Goal: Information Seeking & Learning: Learn about a topic

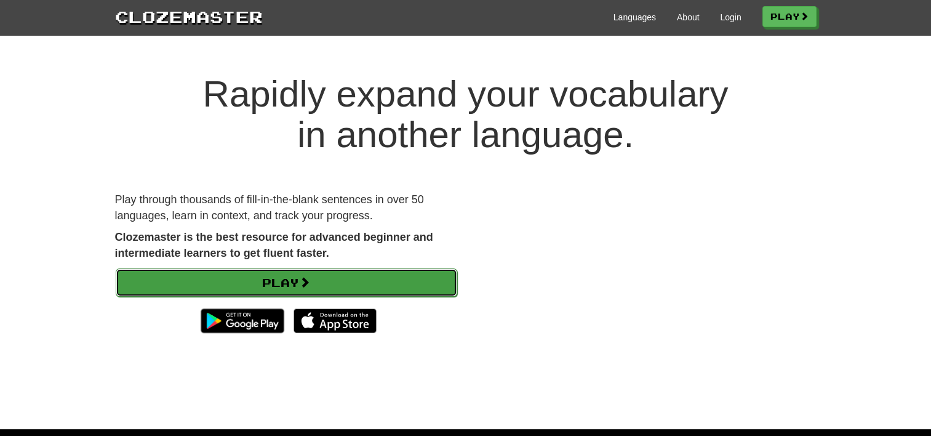
click at [318, 278] on link "Play" at bounding box center [287, 282] width 342 height 28
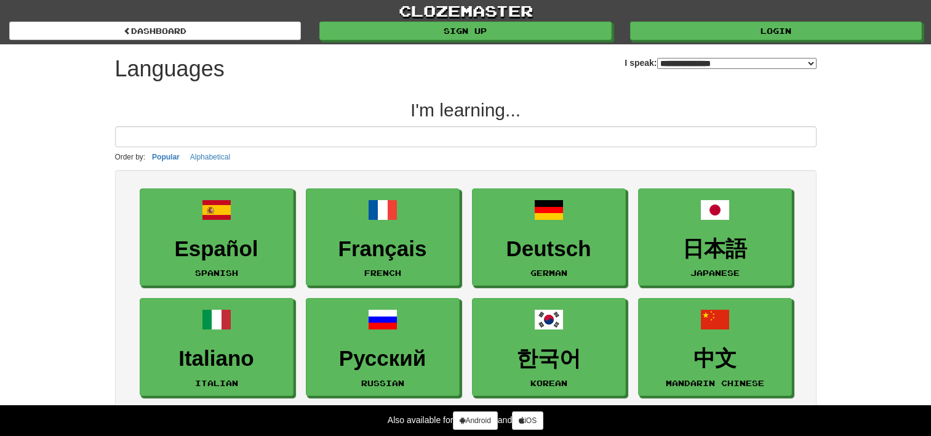
select select "*******"
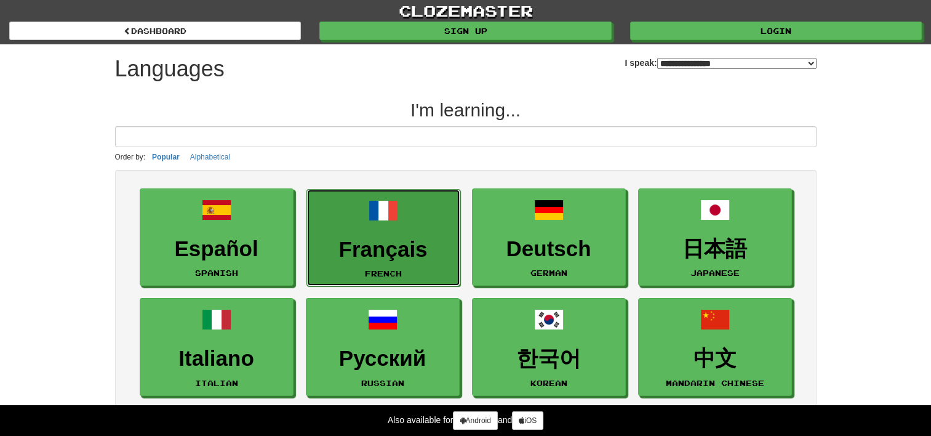
click at [382, 255] on h3 "Français" at bounding box center [383, 250] width 140 height 24
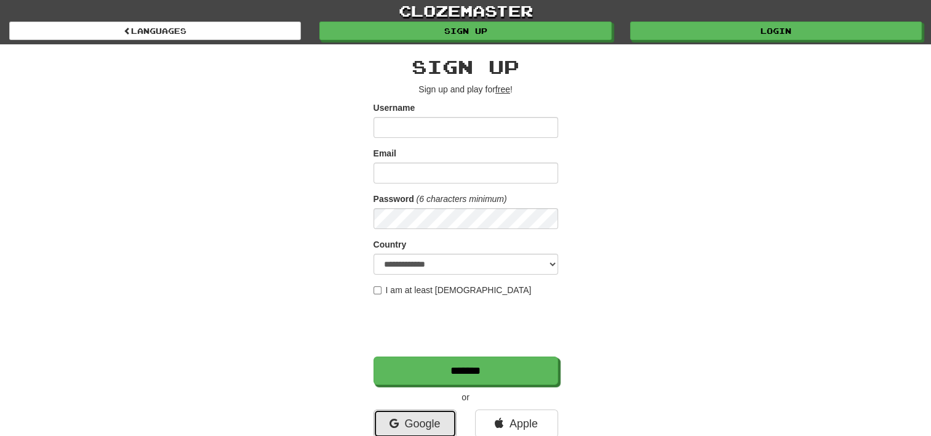
click at [441, 422] on link "Google" at bounding box center [415, 423] width 83 height 28
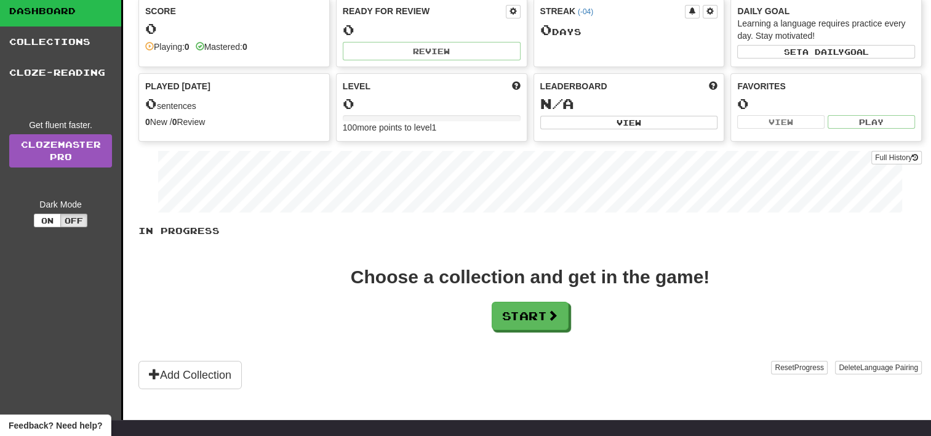
scroll to position [66, 0]
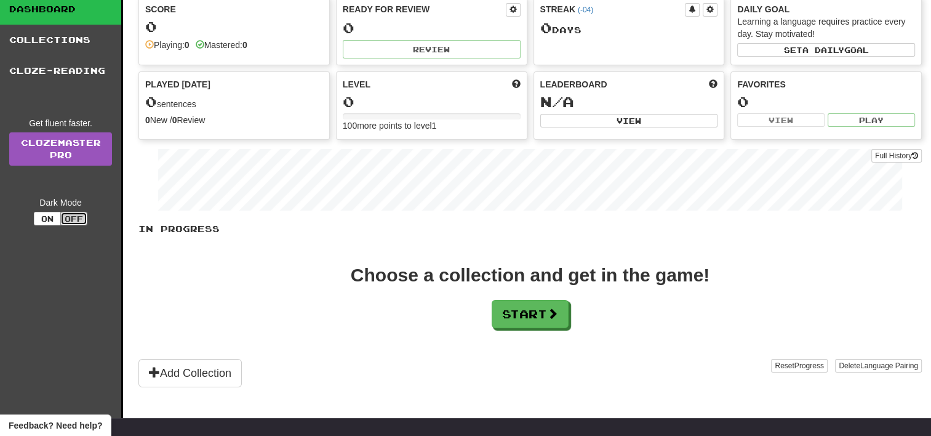
click at [71, 218] on button "Off" at bounding box center [73, 219] width 27 height 14
click at [49, 212] on button "On" at bounding box center [47, 219] width 27 height 14
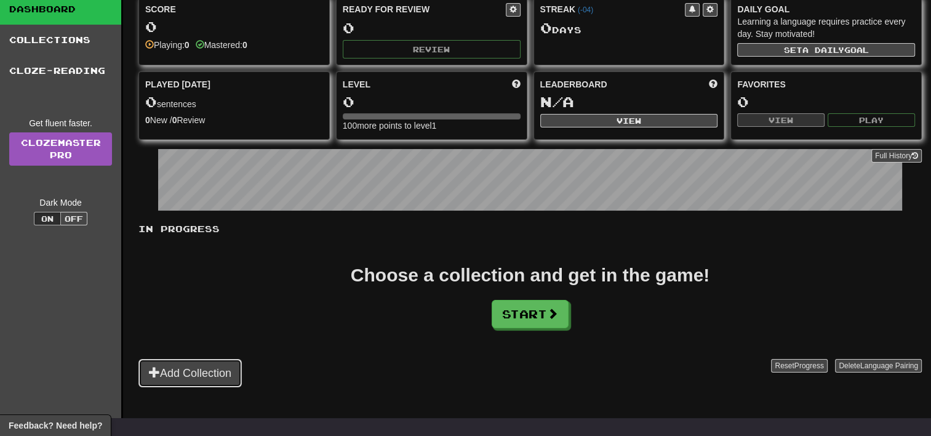
click at [207, 366] on button "Add Collection" at bounding box center [190, 373] width 103 height 28
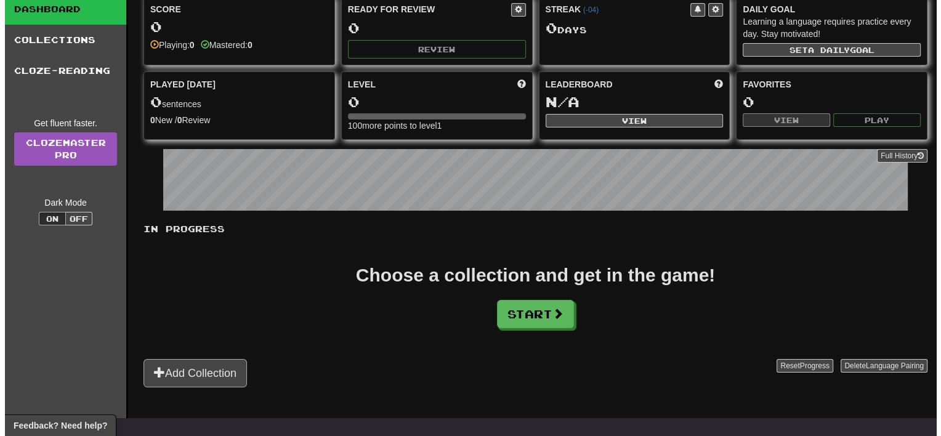
scroll to position [0, 0]
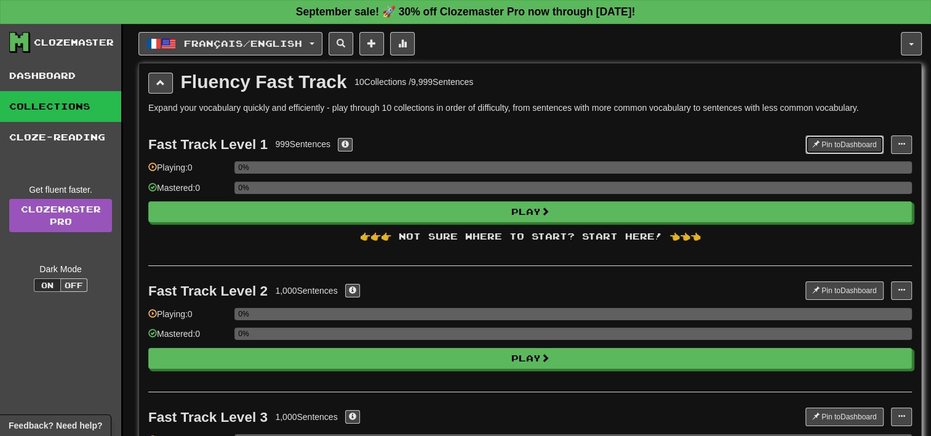
click at [838, 145] on button "Pin to Dashboard" at bounding box center [845, 144] width 78 height 18
click at [910, 44] on span "button" at bounding box center [911, 44] width 5 height 2
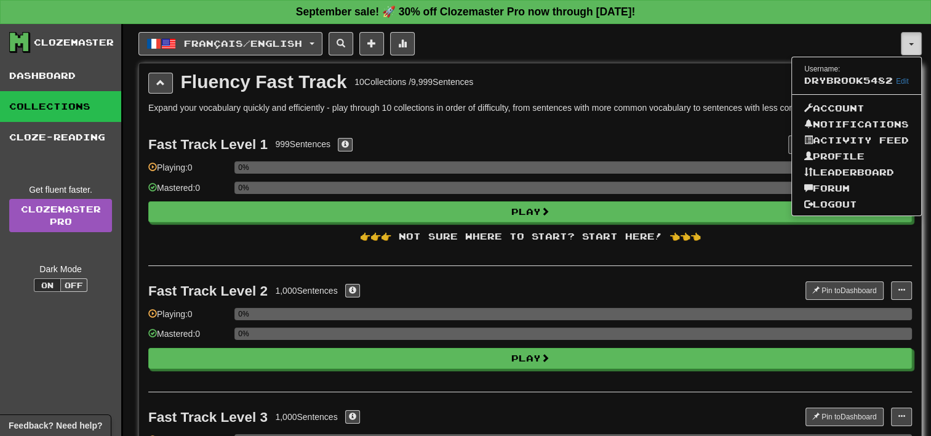
click at [910, 44] on span "button" at bounding box center [911, 44] width 5 height 2
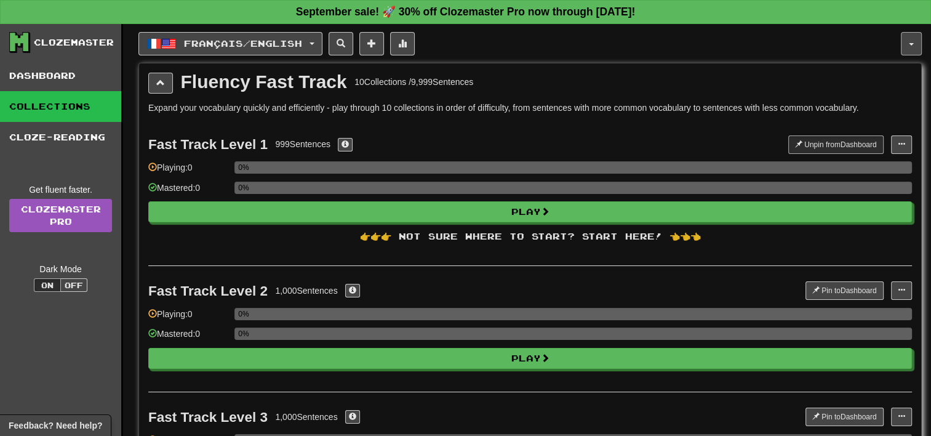
click at [910, 44] on span "button" at bounding box center [911, 44] width 5 height 2
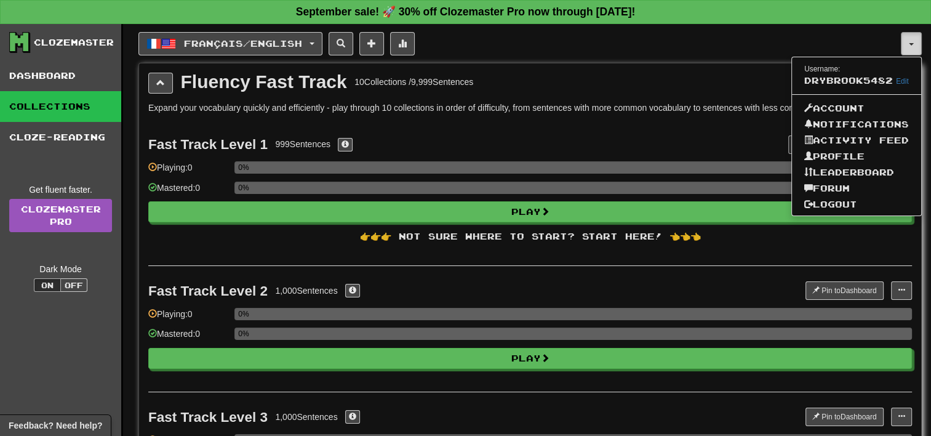
click at [910, 44] on span "button" at bounding box center [911, 44] width 5 height 2
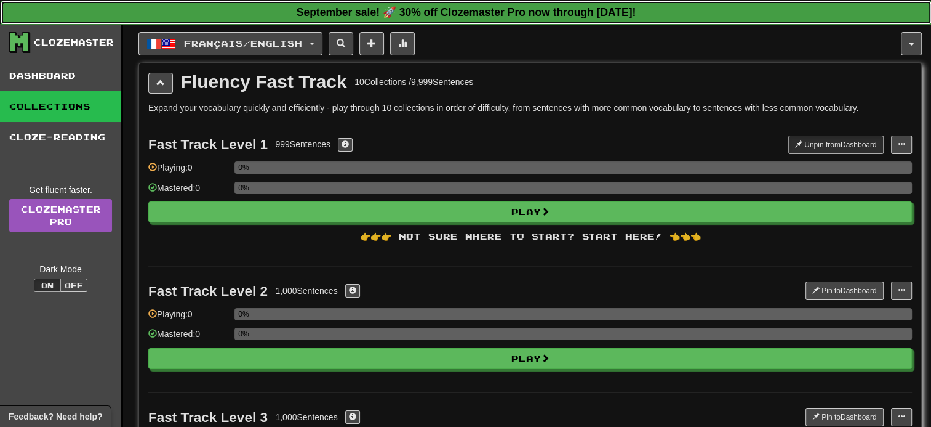
click at [785, 11] on link "September sale! 🚀 30% off Clozemaster Pro now through Sunday September 21!" at bounding box center [466, 13] width 931 height 24
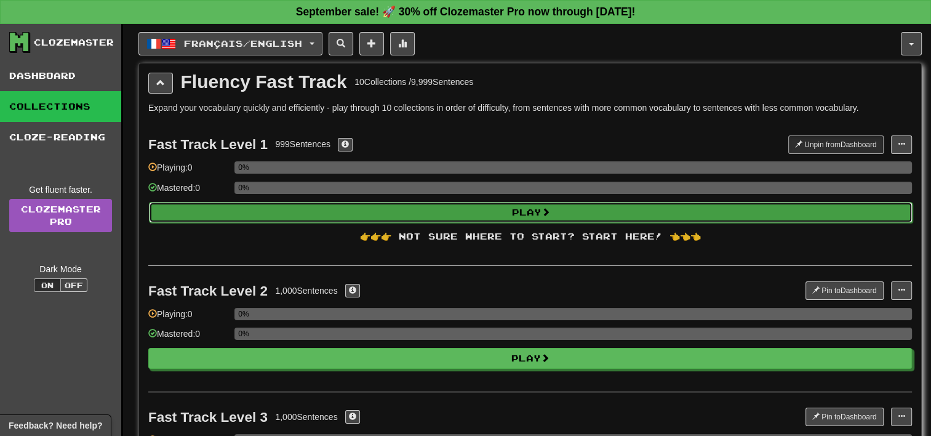
click at [536, 205] on button "Play" at bounding box center [531, 212] width 764 height 21
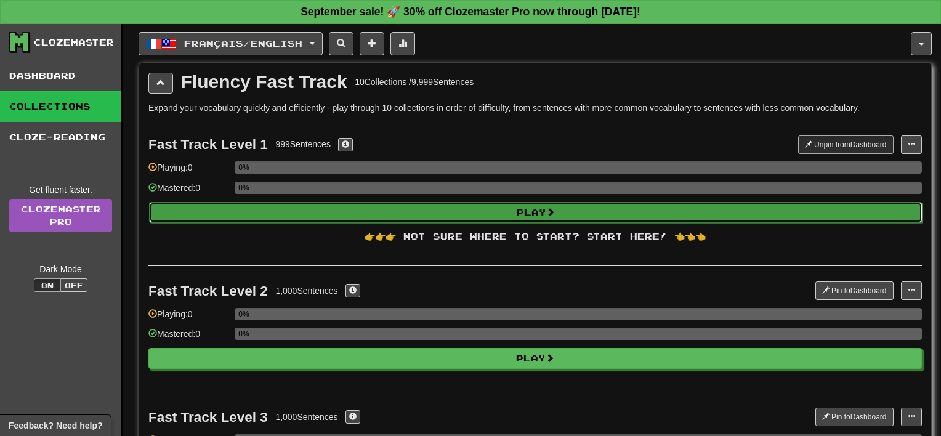
select select "**"
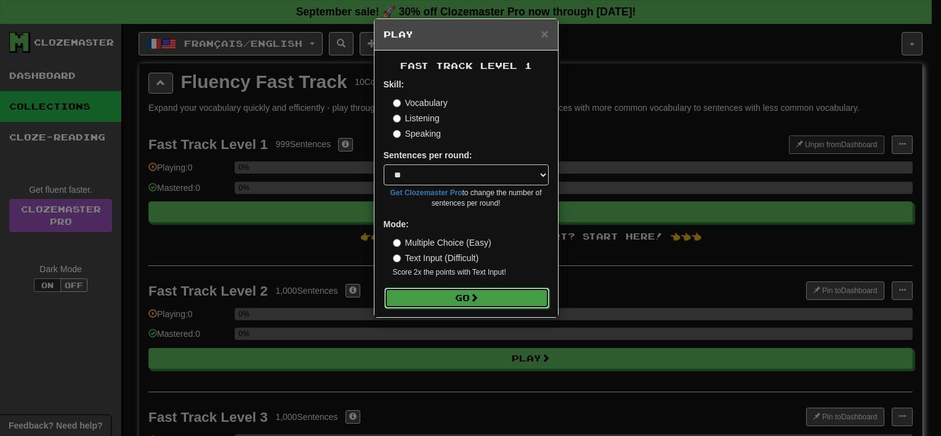
click at [484, 301] on button "Go" at bounding box center [466, 297] width 165 height 21
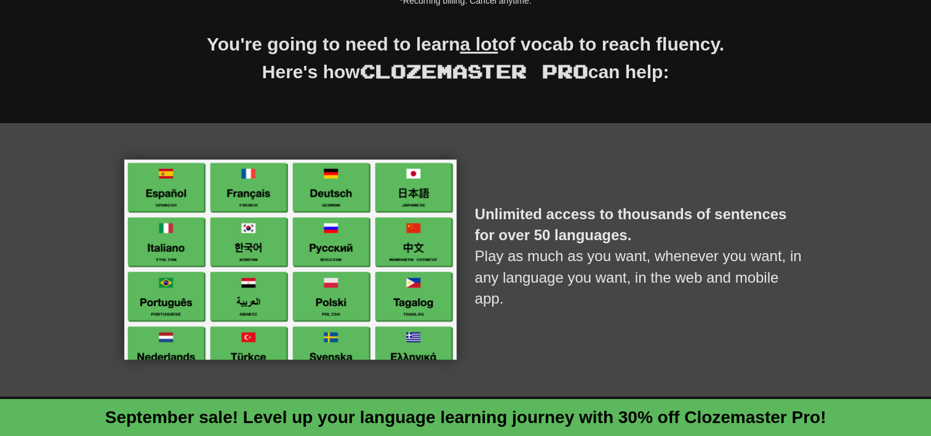
scroll to position [44, 0]
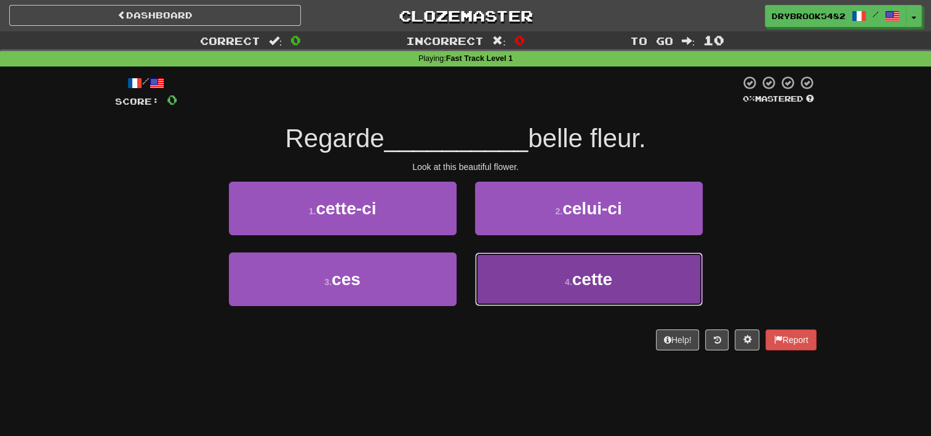
click at [581, 283] on span "cette" at bounding box center [593, 279] width 40 height 19
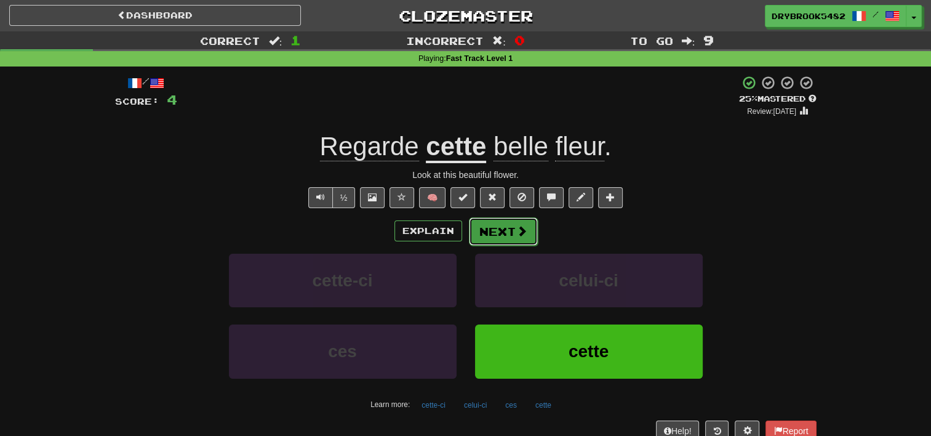
click at [518, 231] on span at bounding box center [521, 230] width 11 height 11
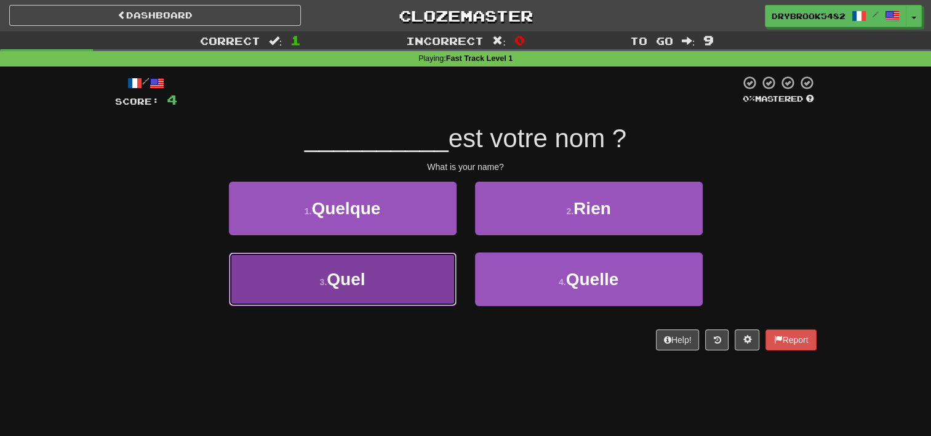
click at [410, 279] on button "3 . Quel" at bounding box center [343, 279] width 228 height 54
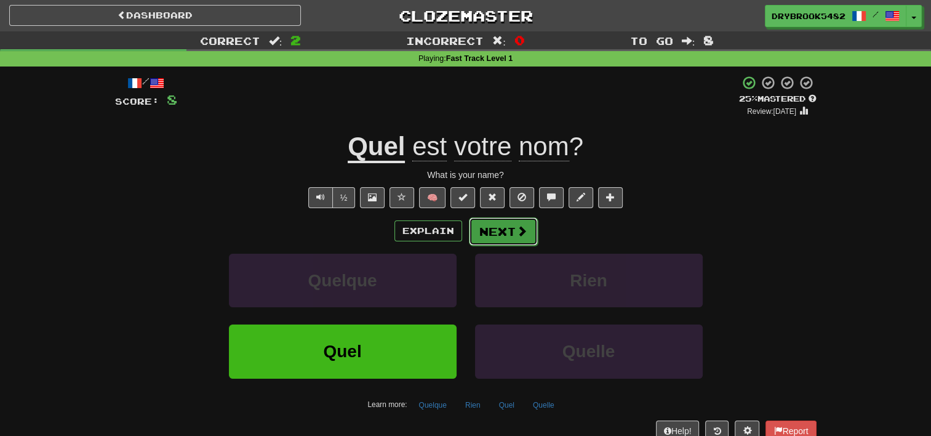
click at [512, 224] on button "Next" at bounding box center [503, 231] width 69 height 28
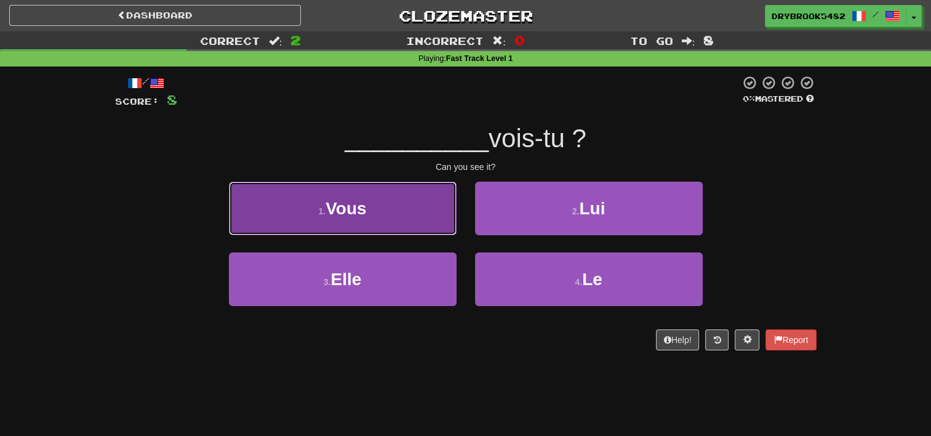
click at [394, 222] on button "1 . Vous" at bounding box center [343, 209] width 228 height 54
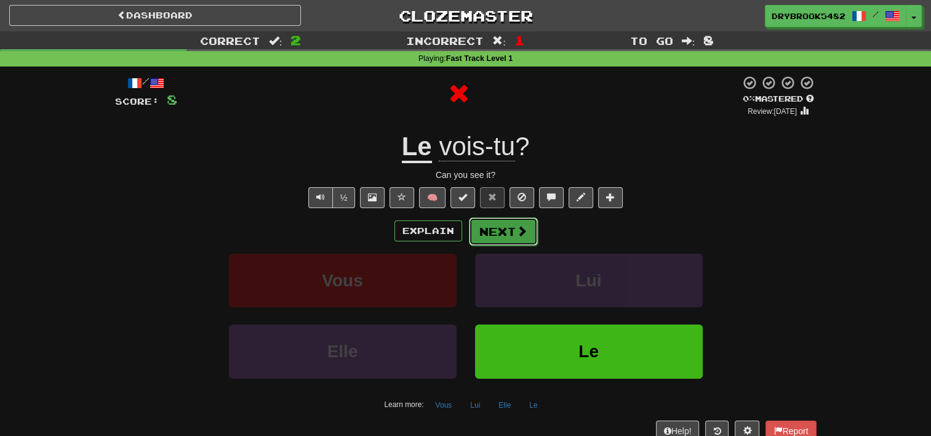
click at [488, 231] on button "Next" at bounding box center [503, 231] width 69 height 28
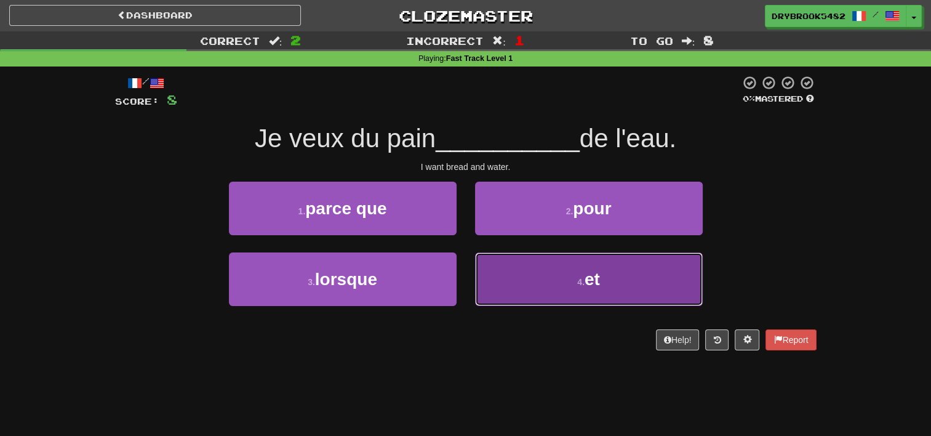
click at [590, 276] on span "et" at bounding box center [592, 279] width 15 height 19
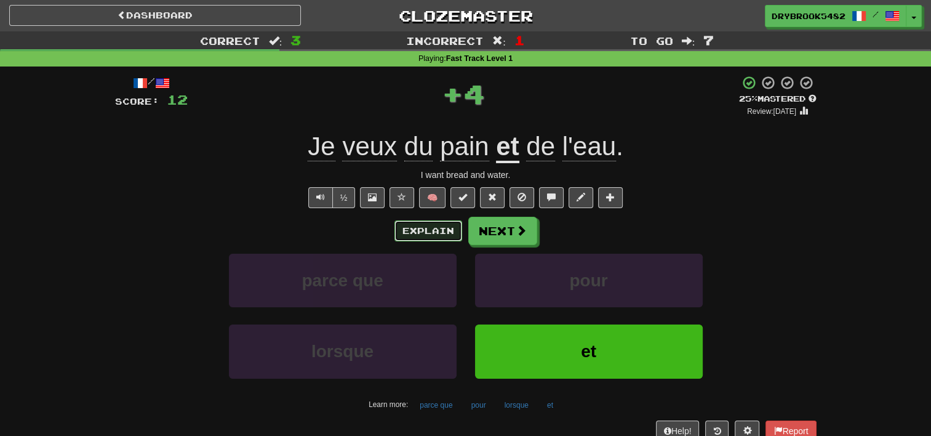
click at [417, 231] on button "Explain" at bounding box center [429, 230] width 68 height 21
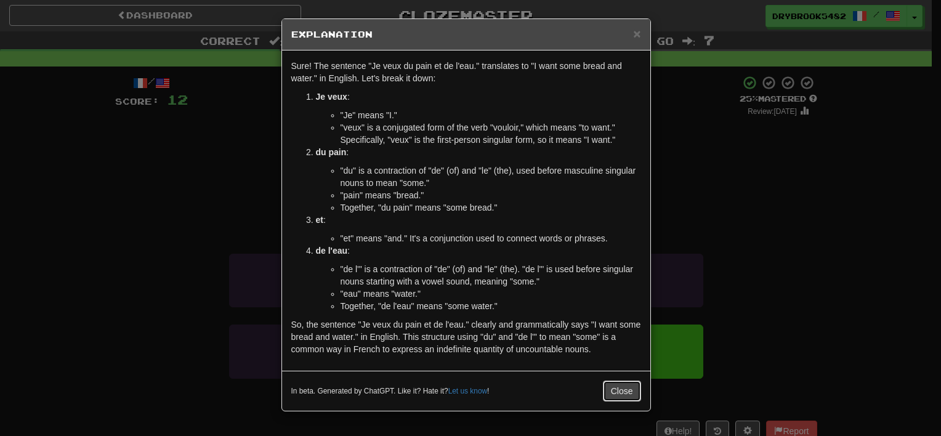
click at [625, 390] on button "Close" at bounding box center [622, 390] width 38 height 21
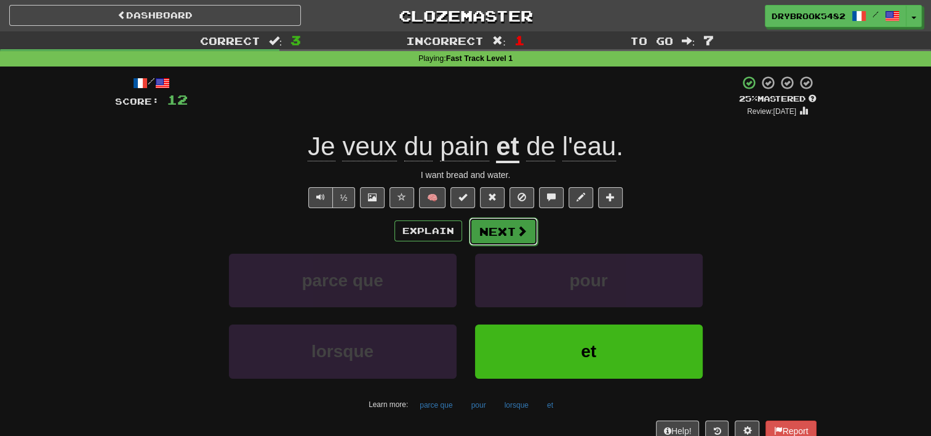
click at [516, 235] on span at bounding box center [521, 230] width 11 height 11
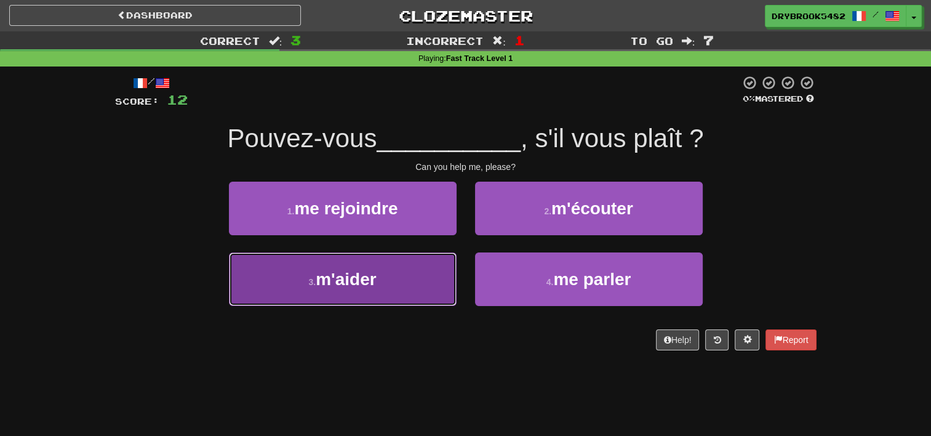
click at [388, 286] on button "3 . m'aider" at bounding box center [343, 279] width 228 height 54
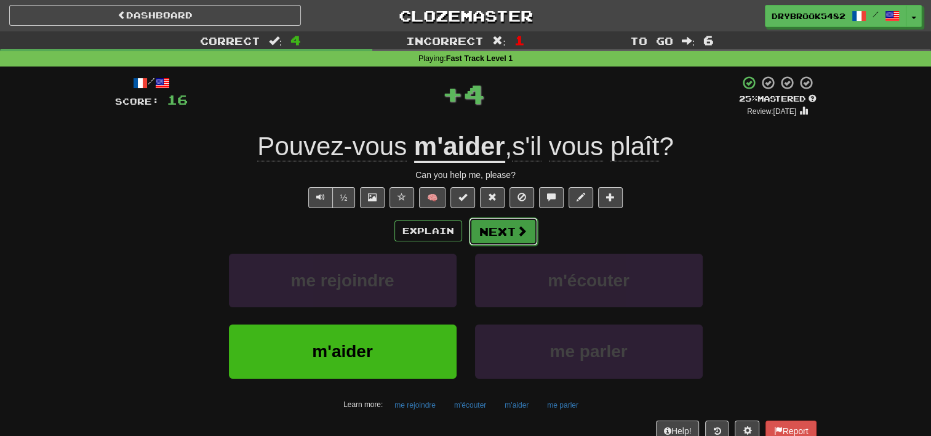
click at [507, 234] on button "Next" at bounding box center [503, 231] width 69 height 28
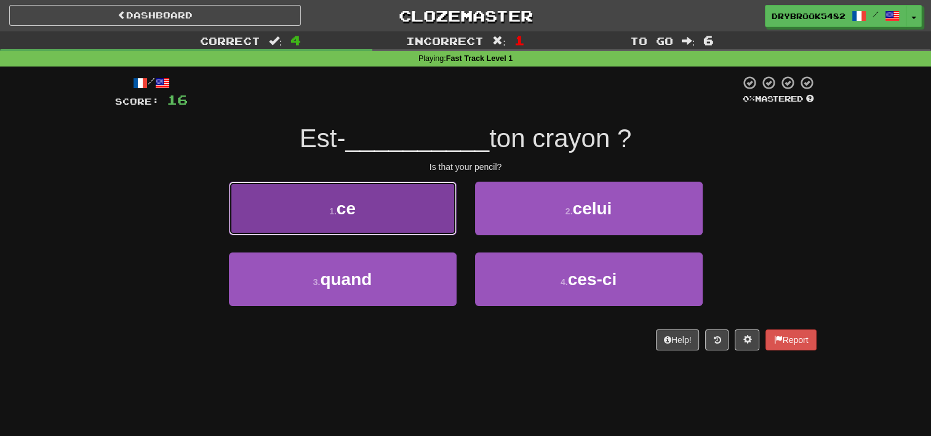
click at [366, 228] on button "1 . ce" at bounding box center [343, 209] width 228 height 54
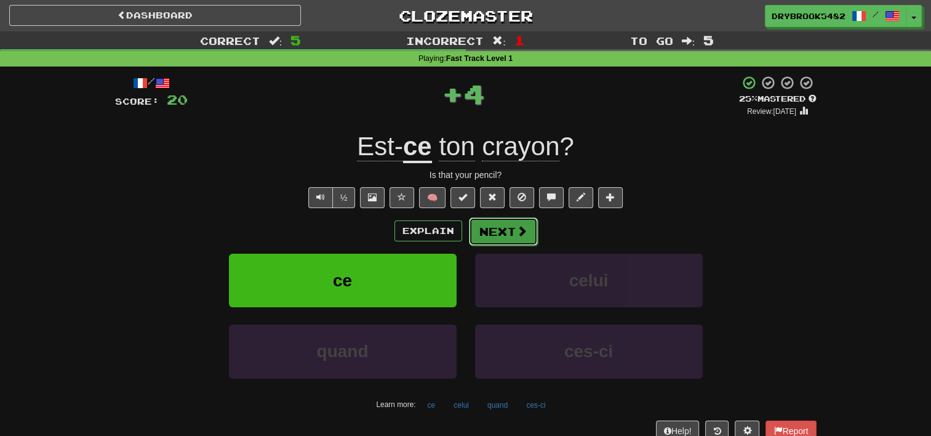
click at [512, 231] on button "Next" at bounding box center [503, 231] width 69 height 28
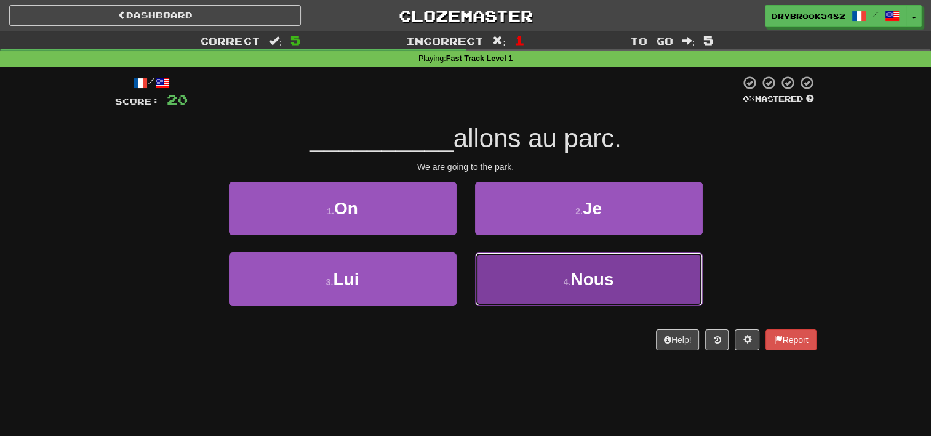
click at [551, 278] on button "4 . Nous" at bounding box center [589, 279] width 228 height 54
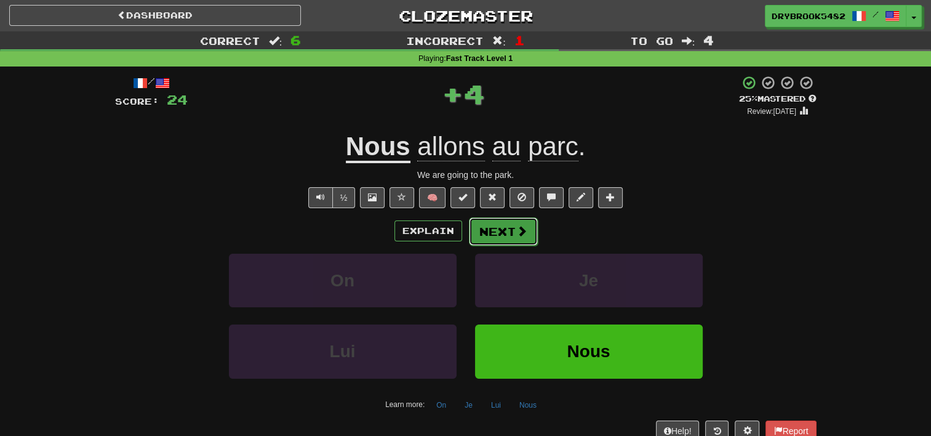
click at [505, 229] on button "Next" at bounding box center [503, 231] width 69 height 28
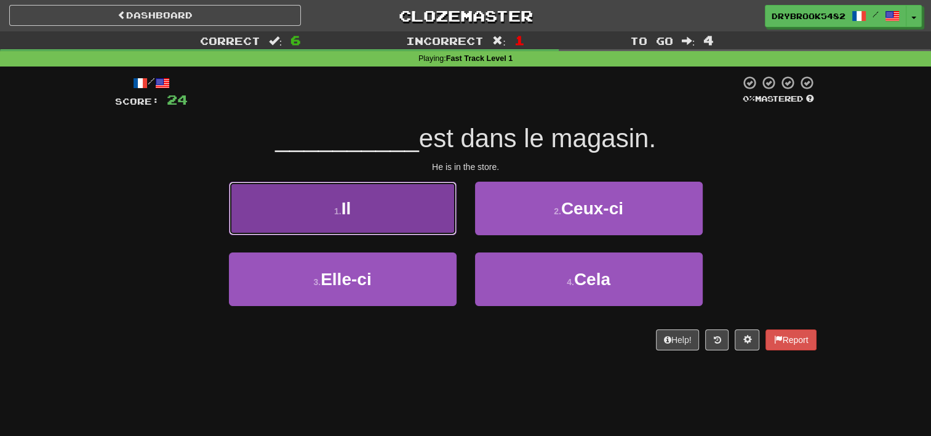
click at [417, 213] on button "1 . Il" at bounding box center [343, 209] width 228 height 54
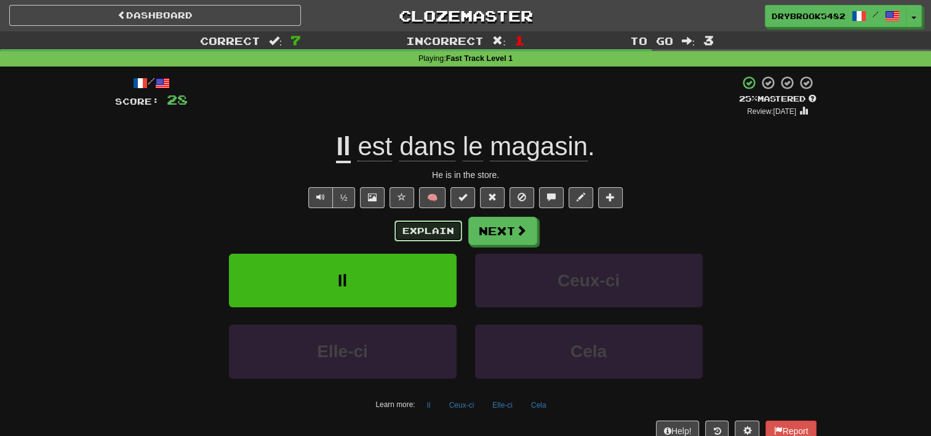
click at [440, 231] on button "Explain" at bounding box center [429, 230] width 68 height 21
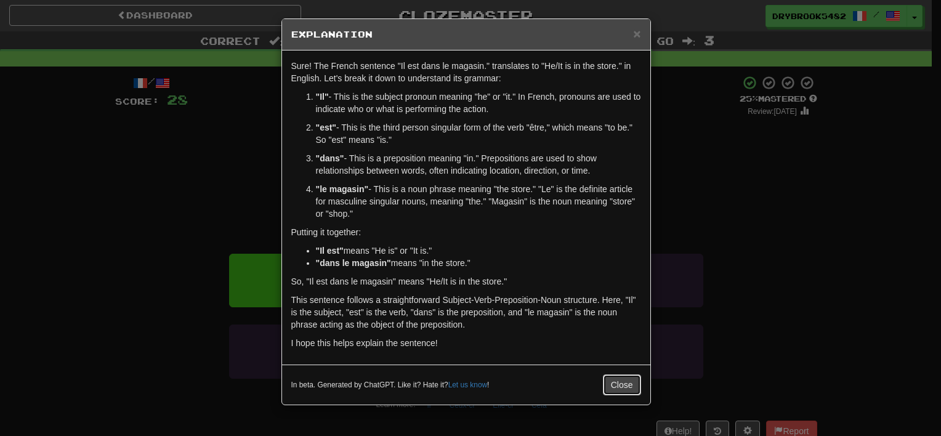
click at [638, 392] on button "Close" at bounding box center [622, 384] width 38 height 21
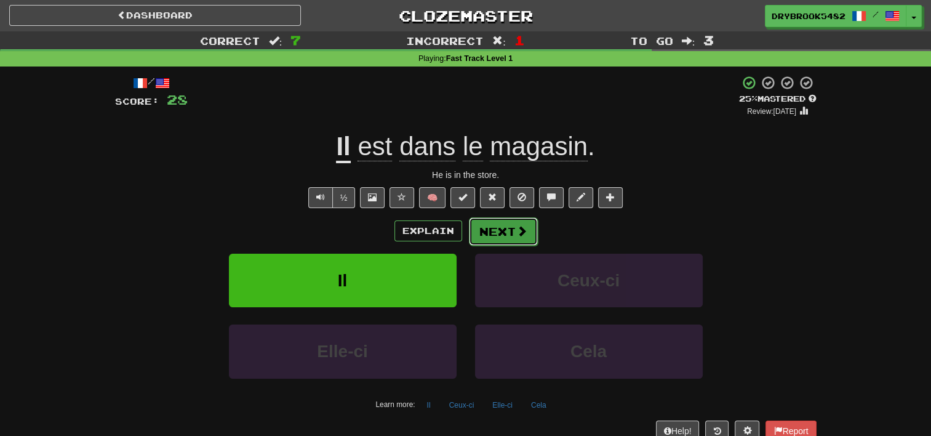
click at [521, 228] on span at bounding box center [521, 230] width 11 height 11
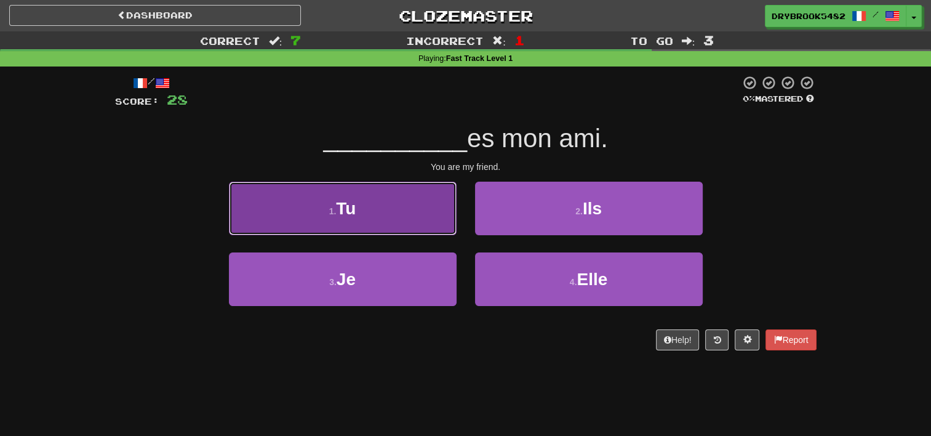
click at [396, 205] on button "1 . Tu" at bounding box center [343, 209] width 228 height 54
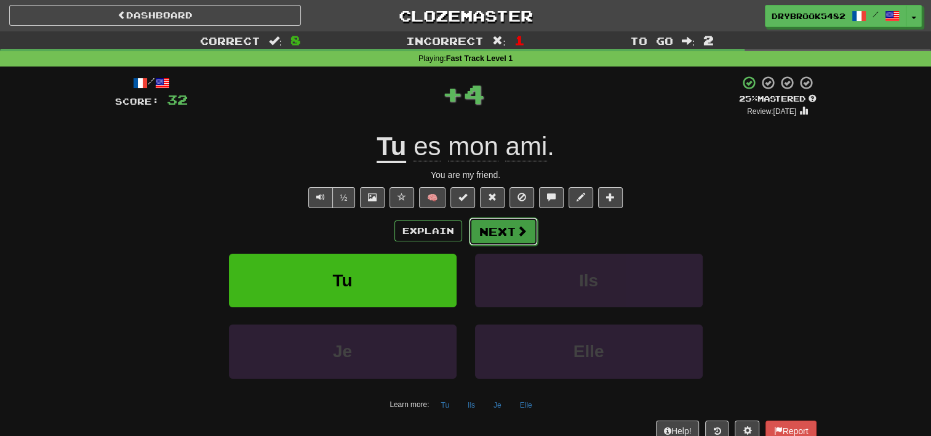
click at [510, 236] on button "Next" at bounding box center [503, 231] width 69 height 28
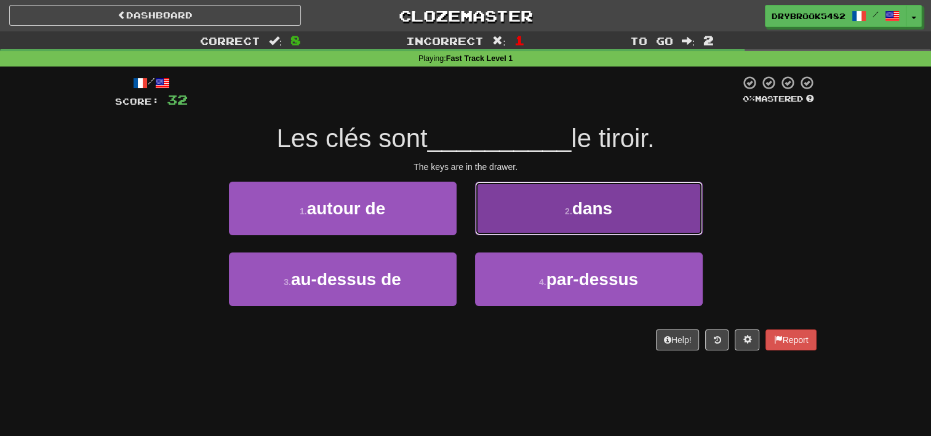
click at [623, 205] on button "2 . dans" at bounding box center [589, 209] width 228 height 54
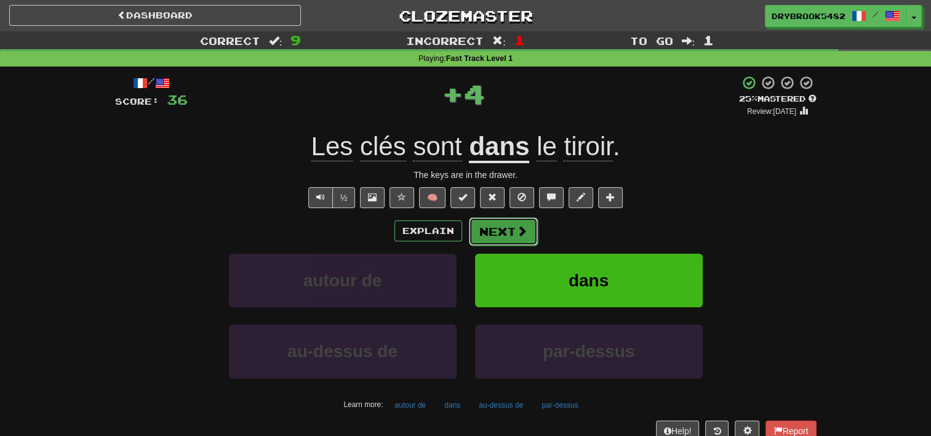
click at [523, 244] on button "Next" at bounding box center [503, 231] width 69 height 28
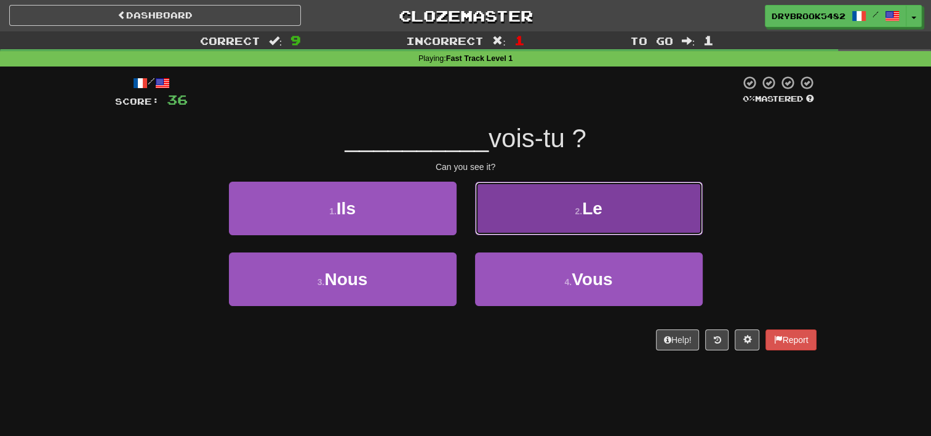
click at [548, 214] on button "2 . Le" at bounding box center [589, 209] width 228 height 54
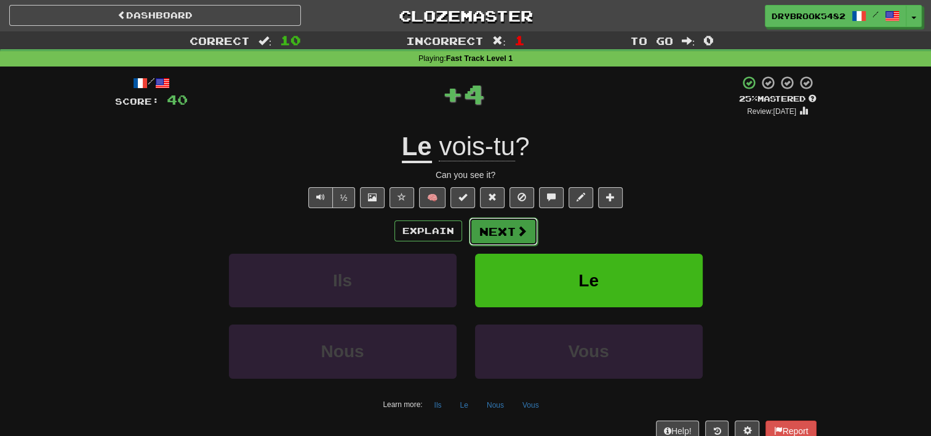
click at [496, 233] on button "Next" at bounding box center [503, 231] width 69 height 28
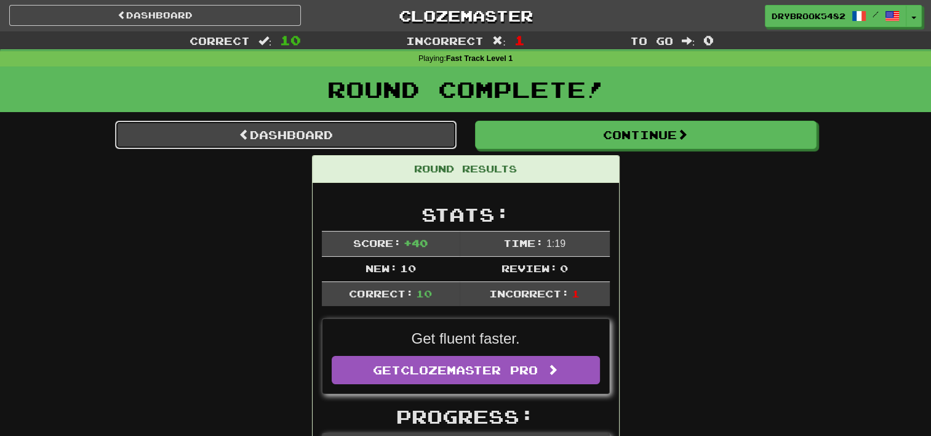
click at [351, 147] on link "Dashboard" at bounding box center [286, 135] width 342 height 28
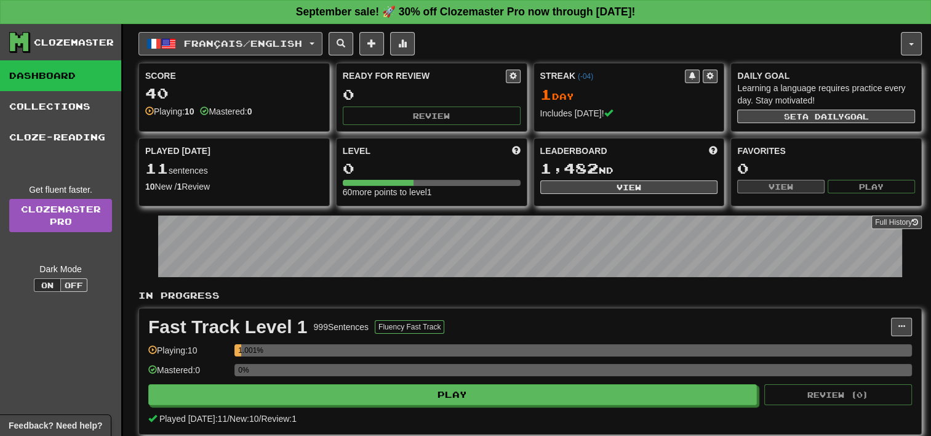
click at [293, 45] on span "Français / English" at bounding box center [243, 43] width 118 height 10
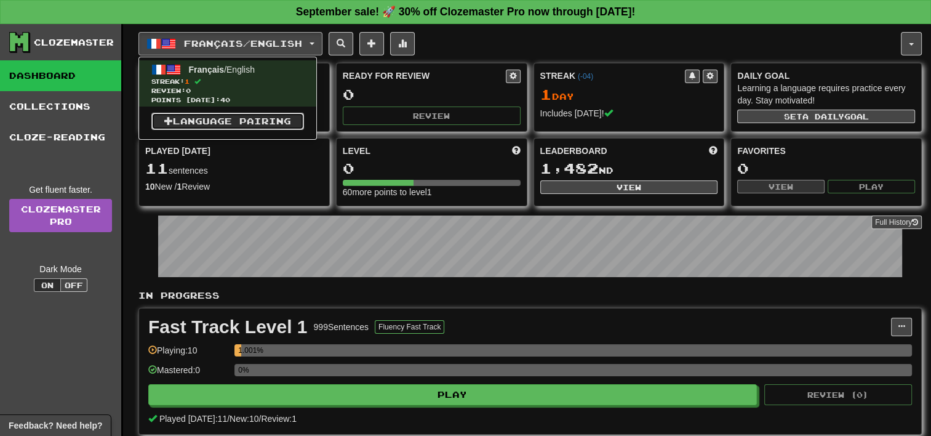
click at [252, 123] on link "Language Pairing" at bounding box center [227, 121] width 153 height 17
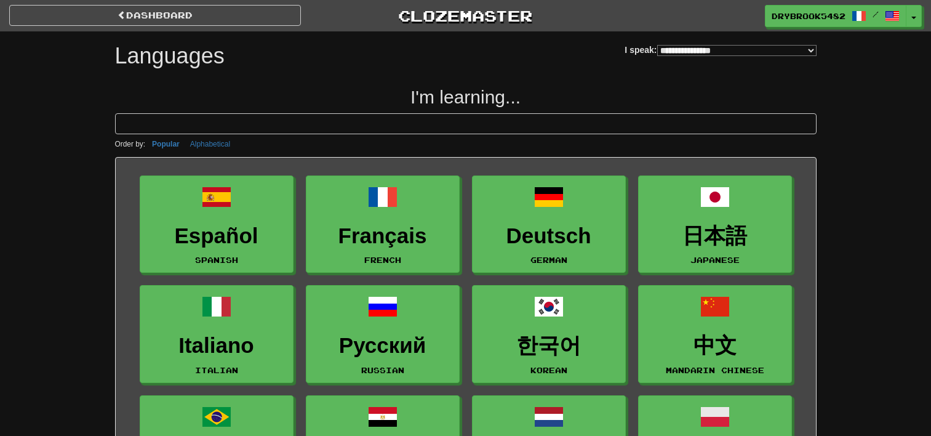
select select "*******"
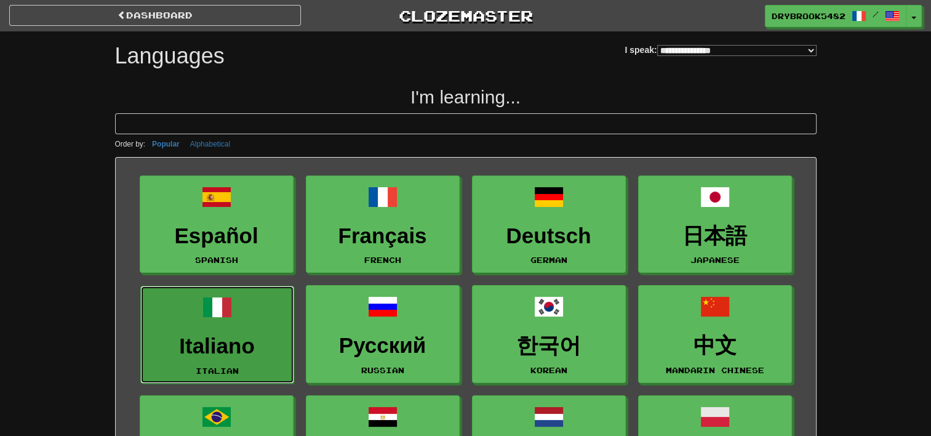
click at [249, 326] on link "Italiano Italian" at bounding box center [217, 335] width 154 height 98
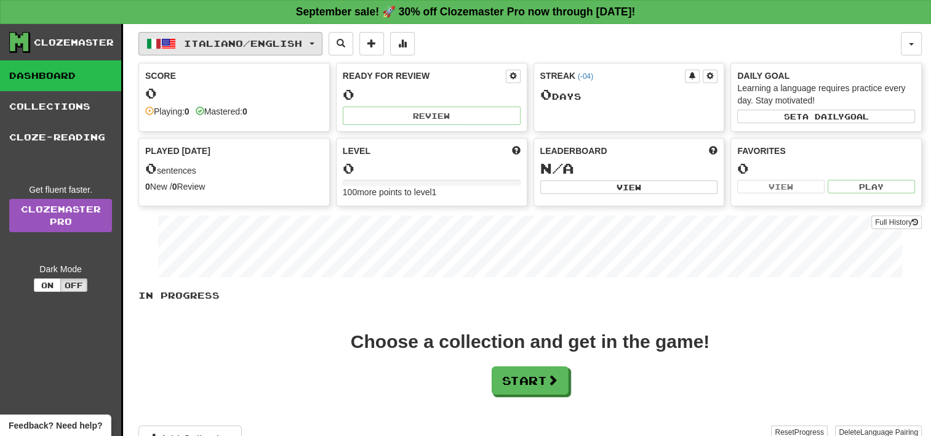
click at [300, 42] on span "Italiano / English" at bounding box center [243, 43] width 118 height 10
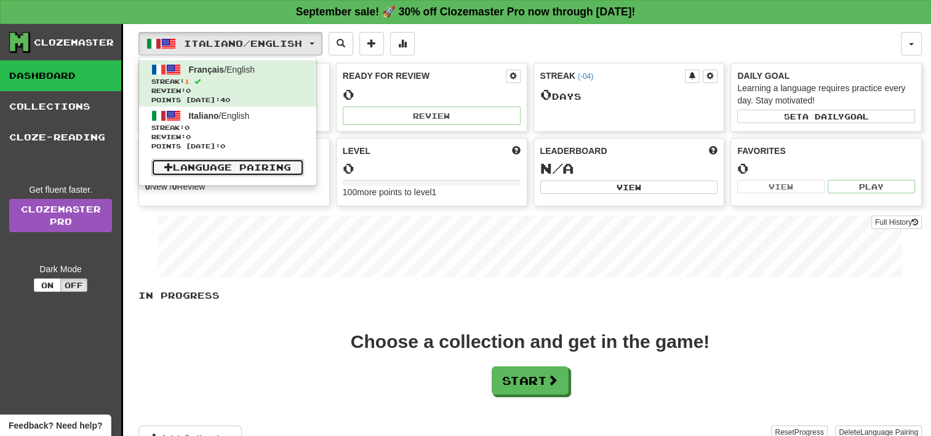
click at [272, 169] on link "Language Pairing" at bounding box center [227, 167] width 153 height 17
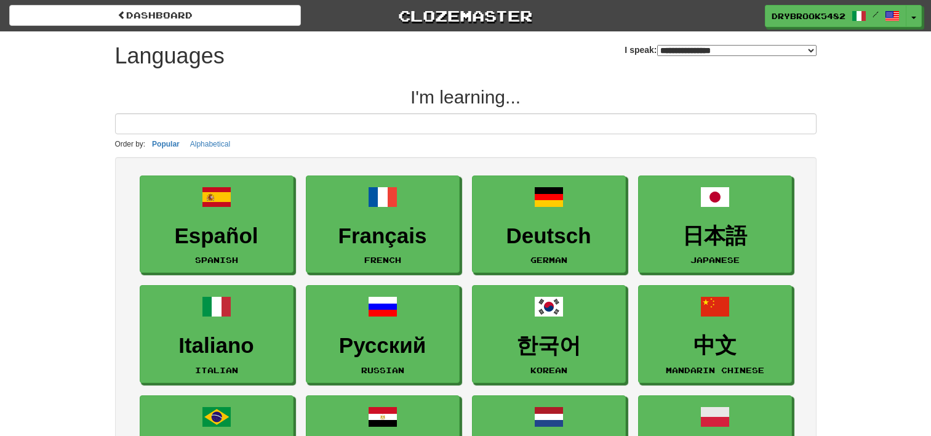
select select "*******"
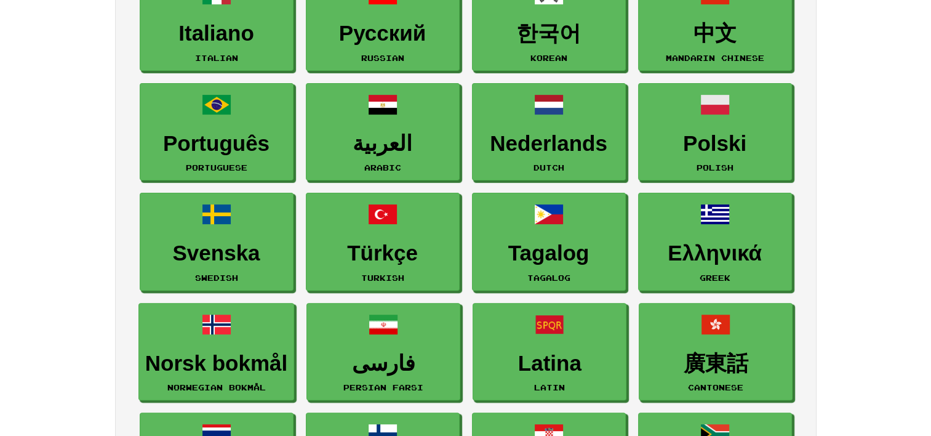
scroll to position [372, 0]
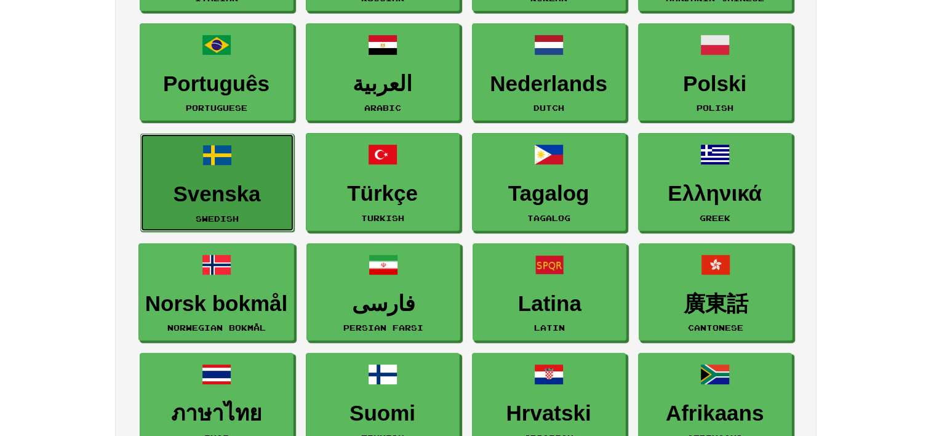
click at [244, 182] on h3 "Svenska" at bounding box center [217, 194] width 140 height 24
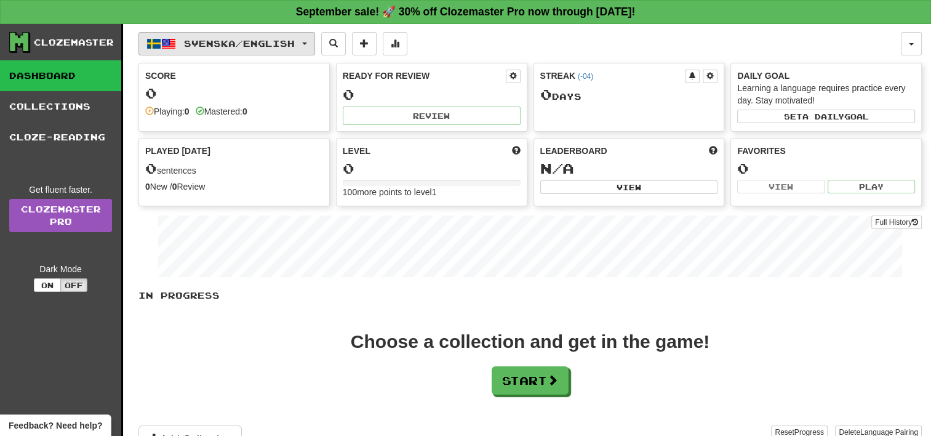
click at [222, 52] on button "Svenska / English" at bounding box center [227, 43] width 177 height 23
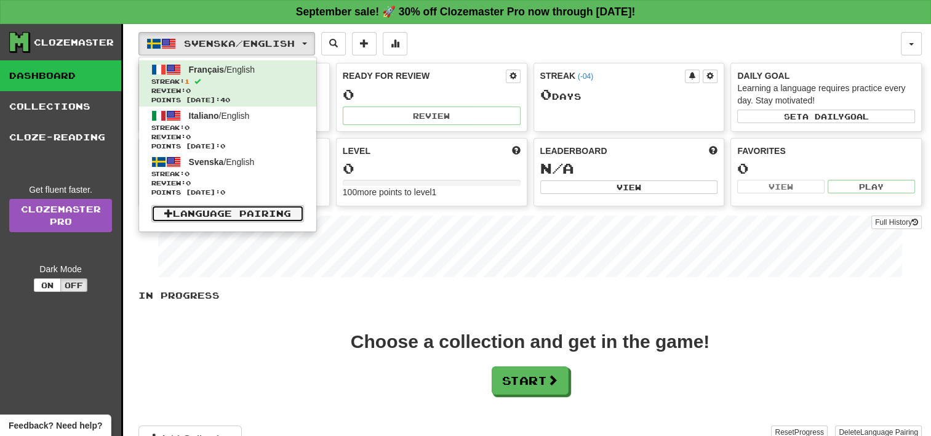
click at [225, 217] on link "Language Pairing" at bounding box center [227, 213] width 153 height 17
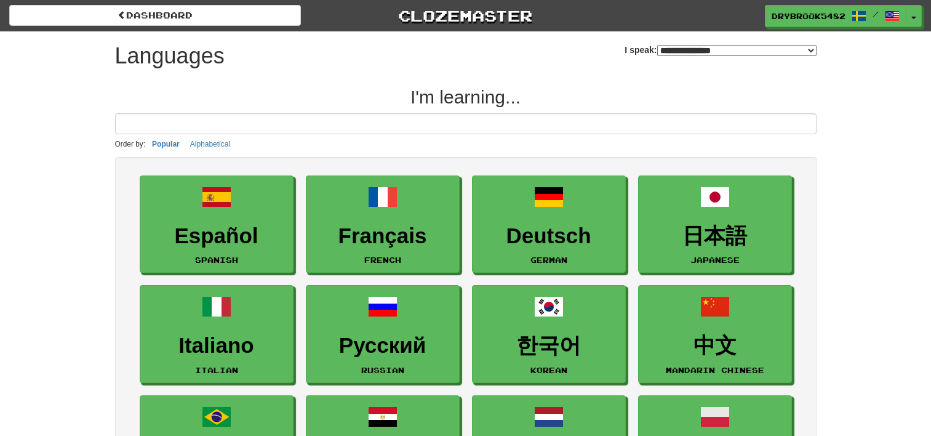
select select "*******"
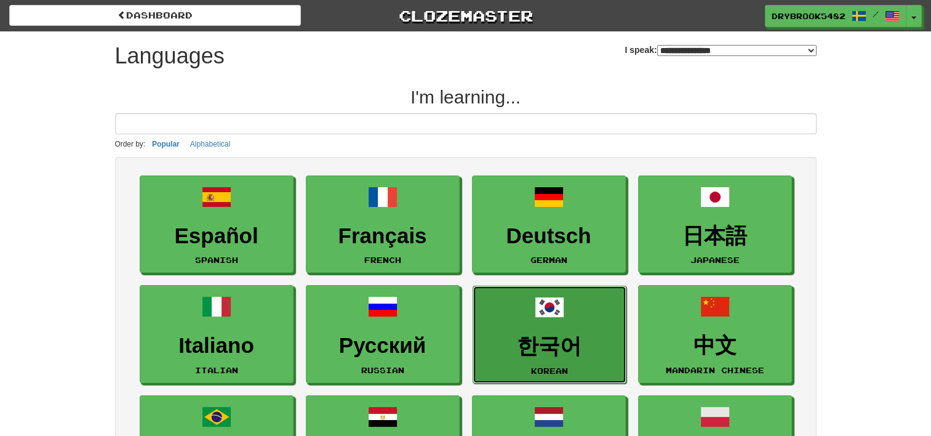
click at [575, 315] on link "한국어 Korean" at bounding box center [550, 335] width 154 height 98
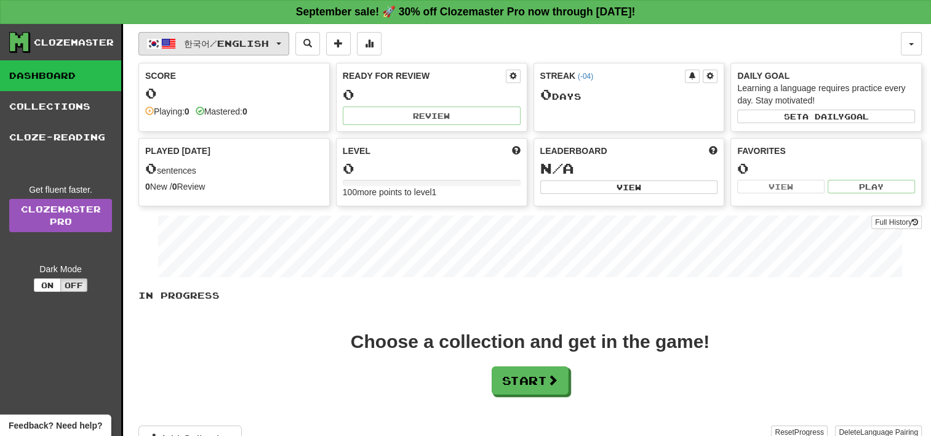
click at [249, 40] on span "한국어 / English" at bounding box center [226, 43] width 85 height 10
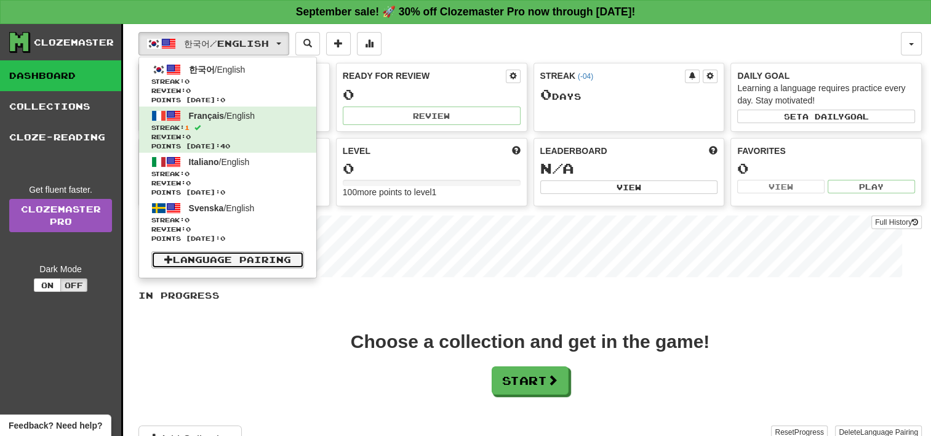
click at [288, 257] on link "Language Pairing" at bounding box center [227, 259] width 153 height 17
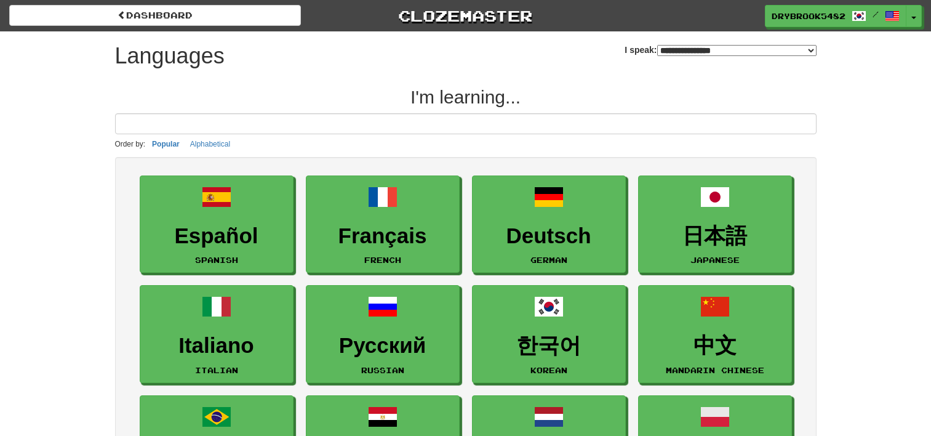
select select "*******"
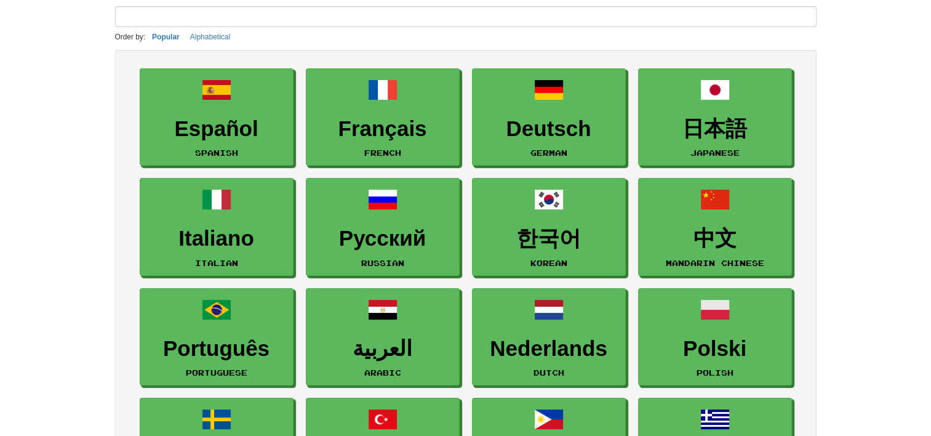
scroll to position [224, 0]
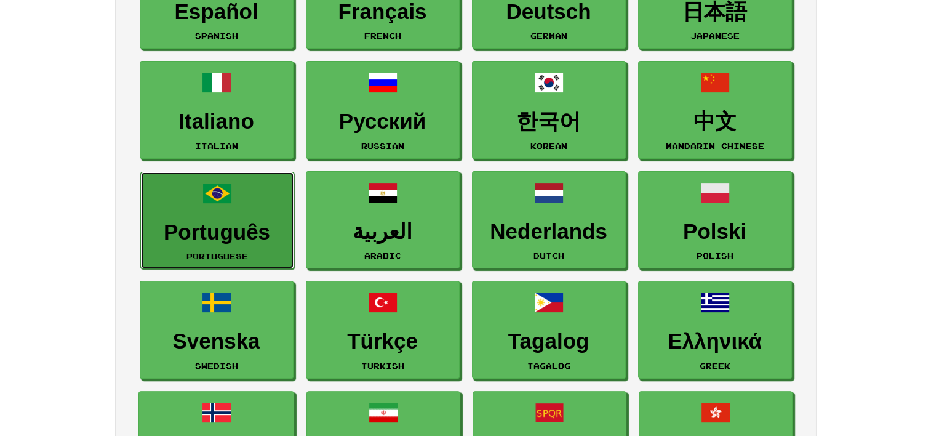
click at [227, 243] on link "Português Portuguese" at bounding box center [217, 221] width 154 height 98
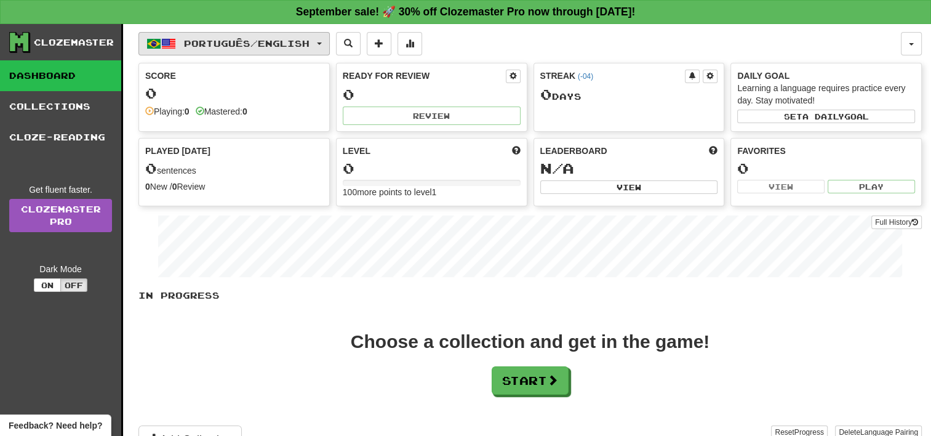
click at [286, 47] on span "Português / English" at bounding box center [247, 43] width 126 height 10
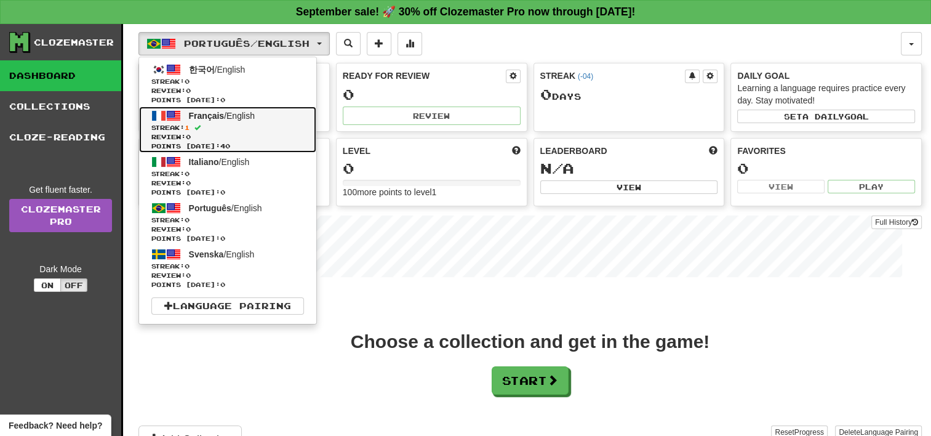
click at [268, 112] on link "Français / English Streak: 1 Review: 0 Points [DATE]: 40" at bounding box center [227, 129] width 177 height 46
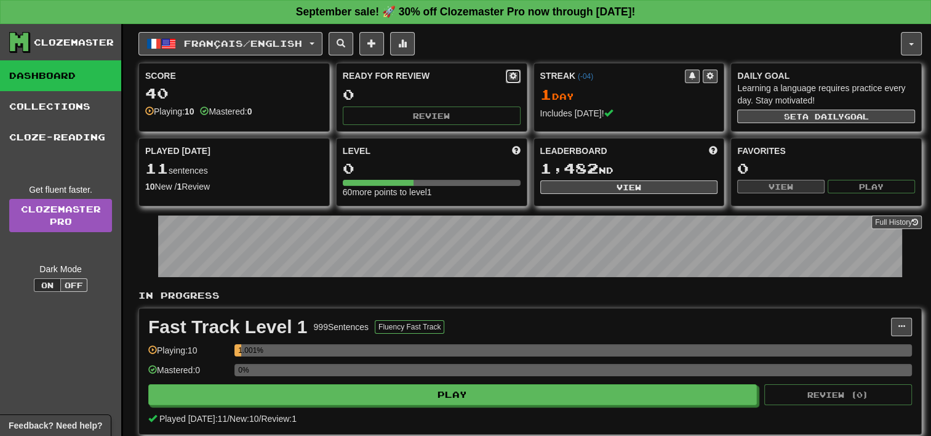
click at [513, 78] on span at bounding box center [513, 75] width 7 height 7
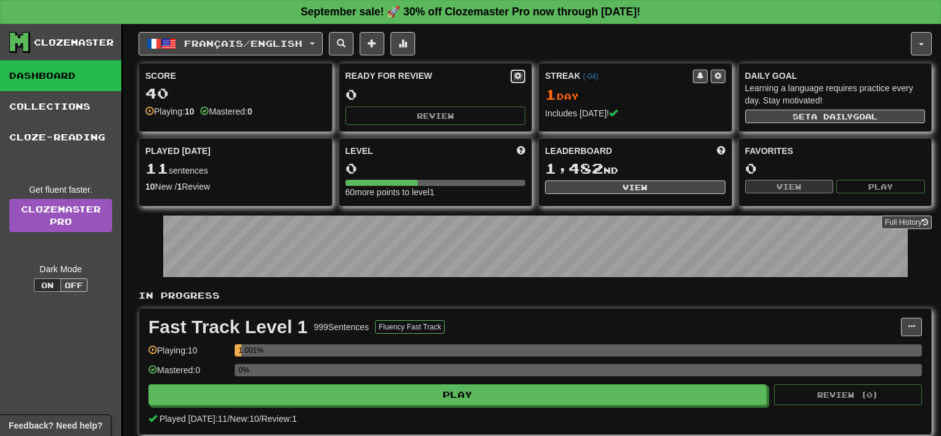
select select "*"
select select "**"
select select "***"
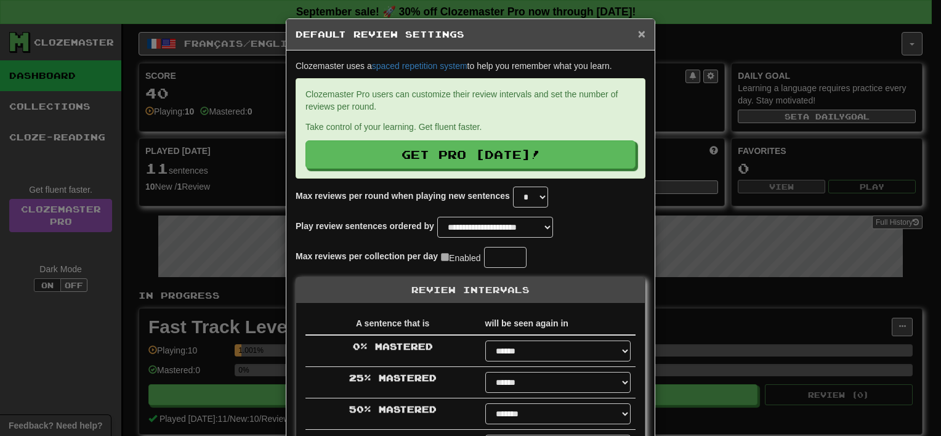
click at [638, 34] on span "×" at bounding box center [641, 33] width 7 height 14
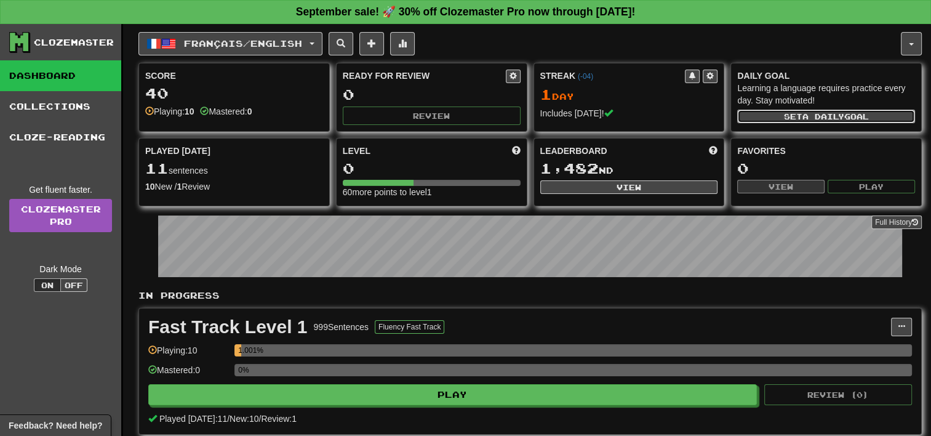
click at [845, 112] on span "a daily" at bounding box center [824, 116] width 42 height 9
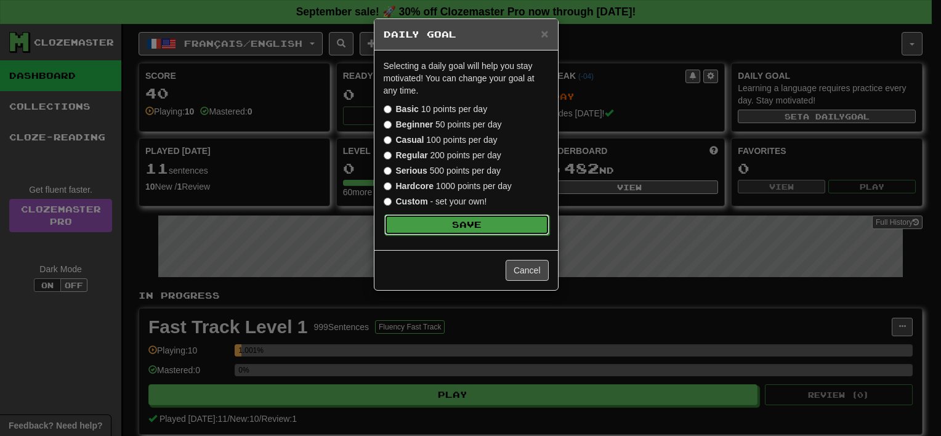
click at [497, 224] on button "Save" at bounding box center [466, 224] width 165 height 21
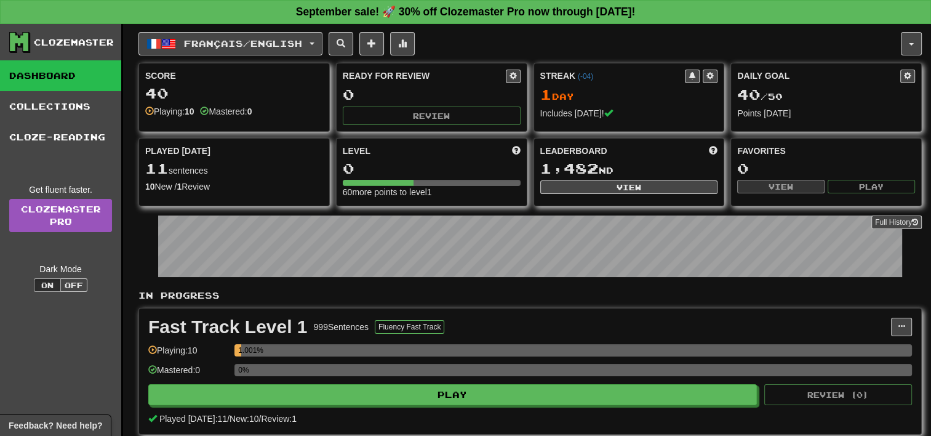
click at [252, 139] on div "Played [DATE] 11 sentences 10 New / 1 Review Full History" at bounding box center [234, 169] width 190 height 61
click at [209, 163] on div "11 sentences" at bounding box center [234, 169] width 178 height 16
click at [265, 82] on div "Score 40 Playing: 10 Mastered: 0" at bounding box center [234, 93] width 190 height 60
click at [268, 87] on div "40" at bounding box center [234, 93] width 178 height 15
click at [195, 110] on strong "10" at bounding box center [190, 111] width 10 height 10
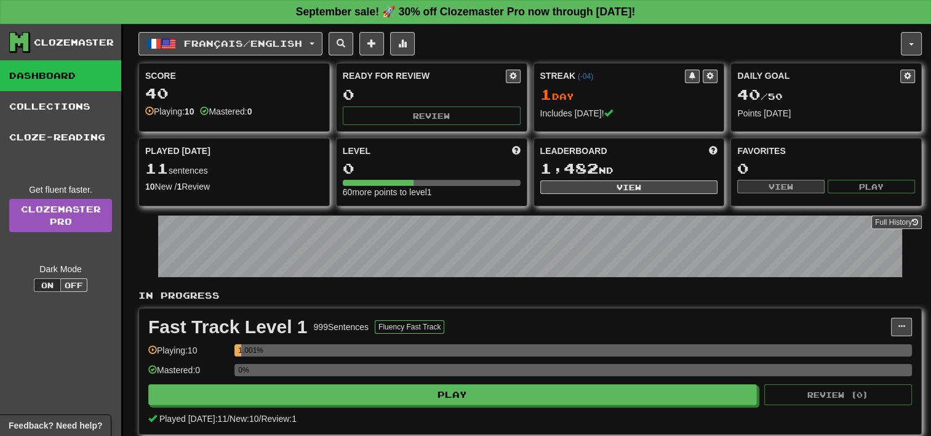
click at [247, 108] on div "Mastered: 0" at bounding box center [226, 111] width 52 height 12
